Goal: Task Accomplishment & Management: Use online tool/utility

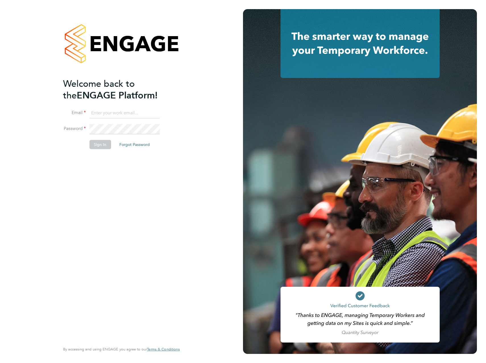
type input "ellie.davis@vistry.co.uk"
click at [106, 142] on button "Sign In" at bounding box center [100, 144] width 22 height 9
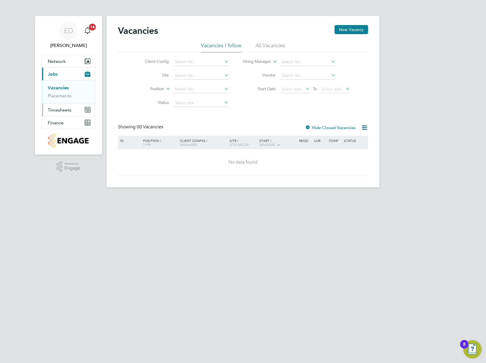
click at [63, 109] on span "Timesheets" at bounding box center [60, 109] width 24 height 5
click at [60, 104] on li "Timesheets" at bounding box center [69, 102] width 43 height 8
click at [60, 102] on link "Timesheets" at bounding box center [60, 100] width 24 height 5
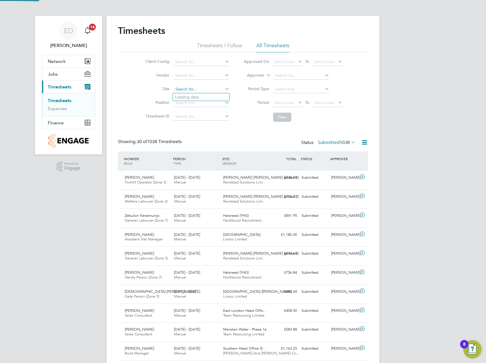
click at [181, 89] on input at bounding box center [201, 89] width 56 height 8
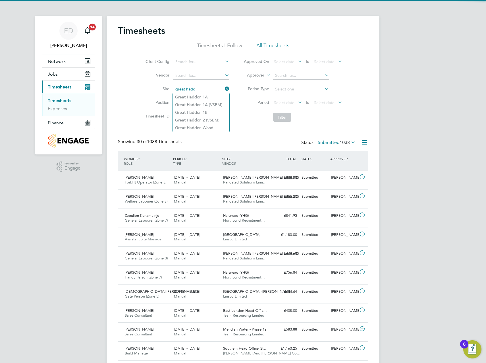
click at [197, 91] on input "great hadd" at bounding box center [201, 89] width 56 height 8
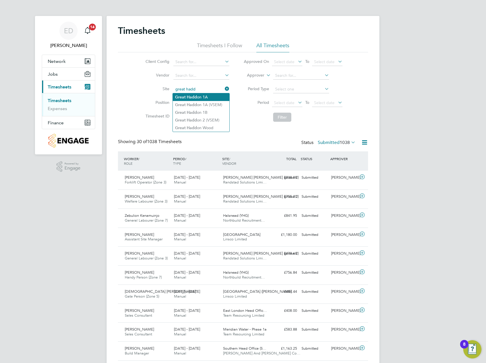
click at [198, 94] on li "Great Hadd on 1A" at bounding box center [201, 97] width 57 height 8
type input "Great Haddon 1A"
click at [286, 116] on button "Filter" at bounding box center [282, 117] width 18 height 9
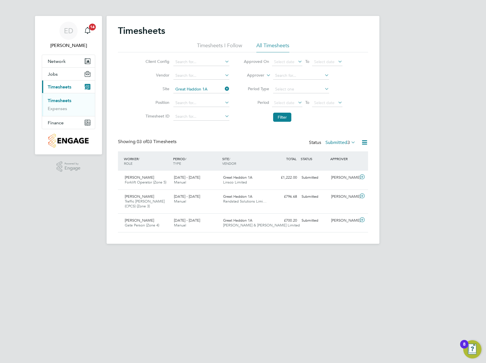
click at [347, 143] on span "3" at bounding box center [348, 142] width 3 height 6
click at [334, 174] on li "Approved" at bounding box center [333, 176] width 26 height 8
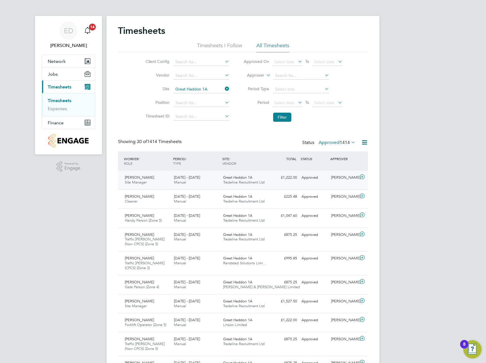
click at [364, 177] on icon at bounding box center [362, 176] width 7 height 5
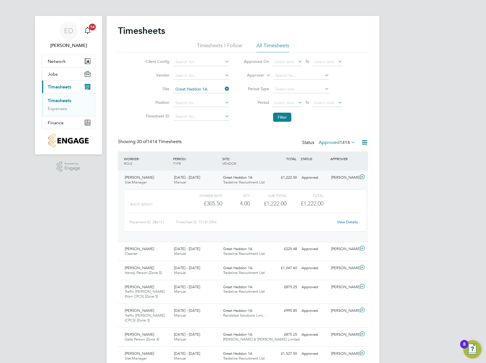
click at [363, 176] on icon at bounding box center [362, 176] width 7 height 5
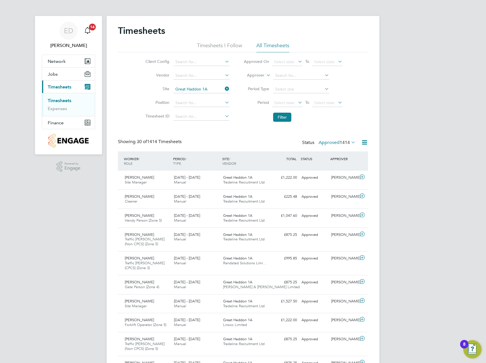
click at [224, 88] on icon at bounding box center [224, 89] width 0 height 8
click at [208, 91] on input at bounding box center [201, 89] width 56 height 8
click at [215, 110] on li "Great Had don 1B" at bounding box center [201, 113] width 57 height 8
type input "Great Haddon 1B"
click at [285, 115] on button "Filter" at bounding box center [282, 117] width 18 height 9
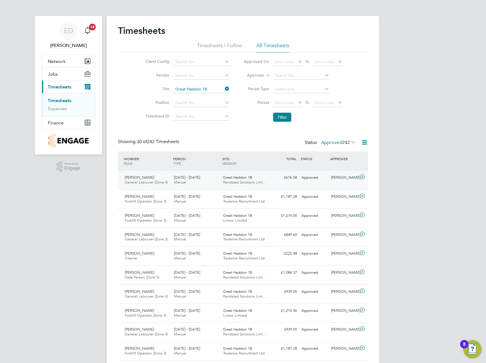
click at [362, 176] on icon at bounding box center [362, 176] width 7 height 5
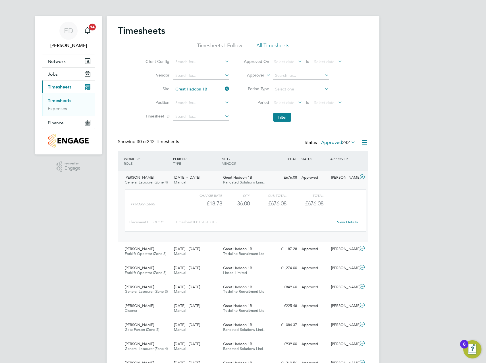
click at [362, 176] on icon at bounding box center [362, 176] width 7 height 5
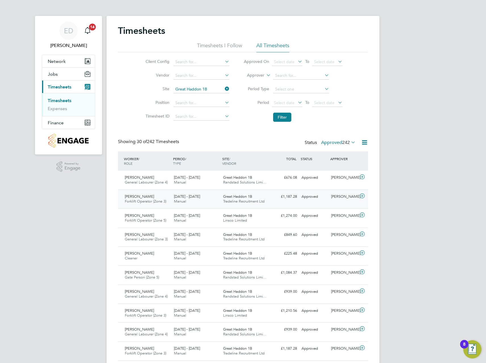
click at [361, 197] on icon at bounding box center [362, 195] width 7 height 5
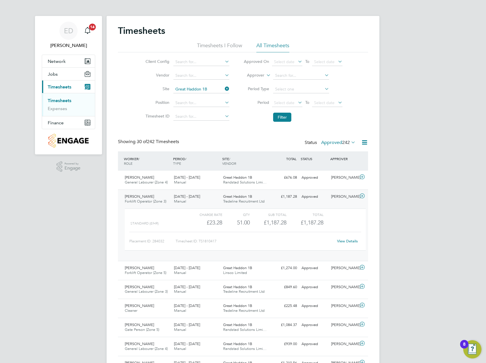
click at [361, 197] on icon at bounding box center [362, 195] width 7 height 5
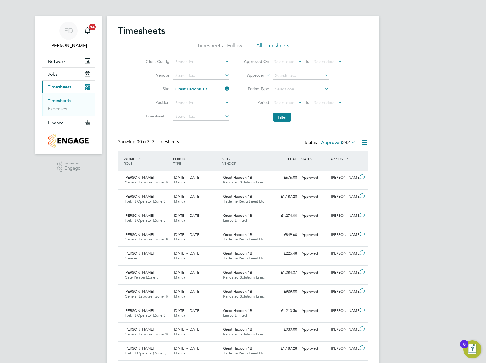
click at [340, 145] on div "Status Approved 242" at bounding box center [331, 143] width 52 height 8
click at [342, 140] on span "242" at bounding box center [346, 142] width 8 height 6
click at [342, 169] on li "Submitted" at bounding box center [333, 168] width 26 height 8
